Goal: Task Accomplishment & Management: Use online tool/utility

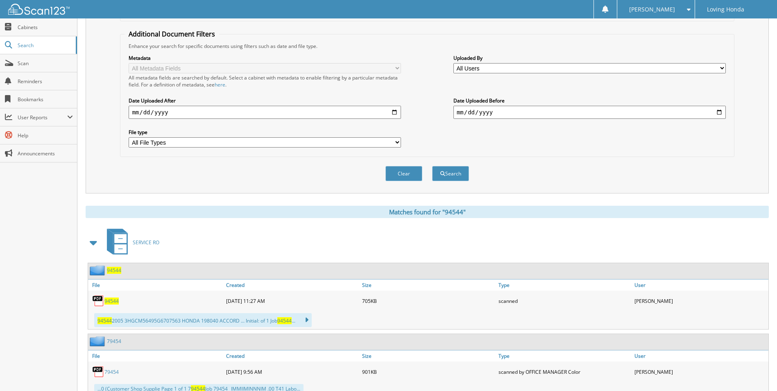
scroll to position [85, 0]
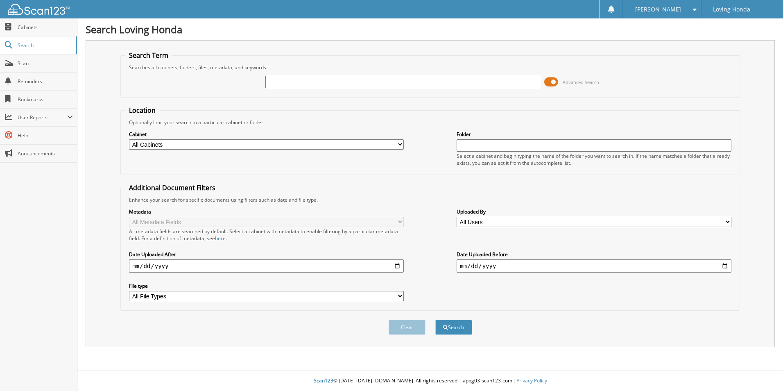
click at [318, 79] on input "text" at bounding box center [402, 82] width 275 height 12
type input "95900"
click at [435, 319] on button "Search" at bounding box center [453, 326] width 37 height 15
